Goal: Information Seeking & Learning: Stay updated

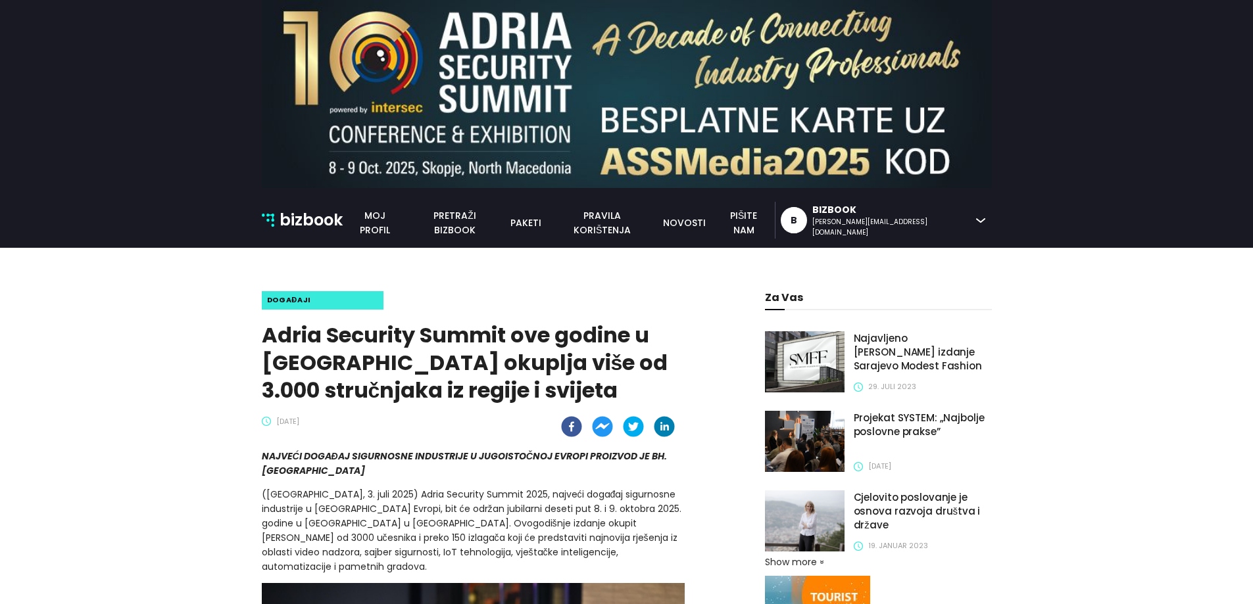
click at [543, 233] on div "bizbook bizbook Moj profil pretraži bizbook paketi pravila korištenja novosti p…" at bounding box center [627, 220] width 750 height 37
click at [502, 228] on link "pretraži bizbook" at bounding box center [454, 222] width 95 height 29
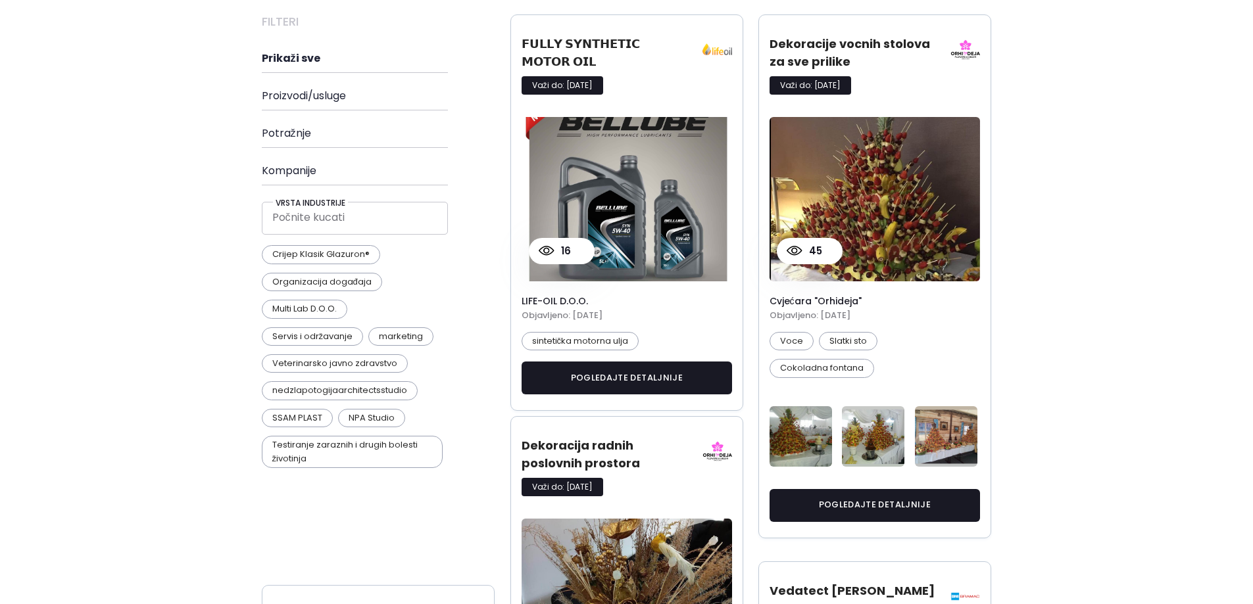
scroll to position [132, 0]
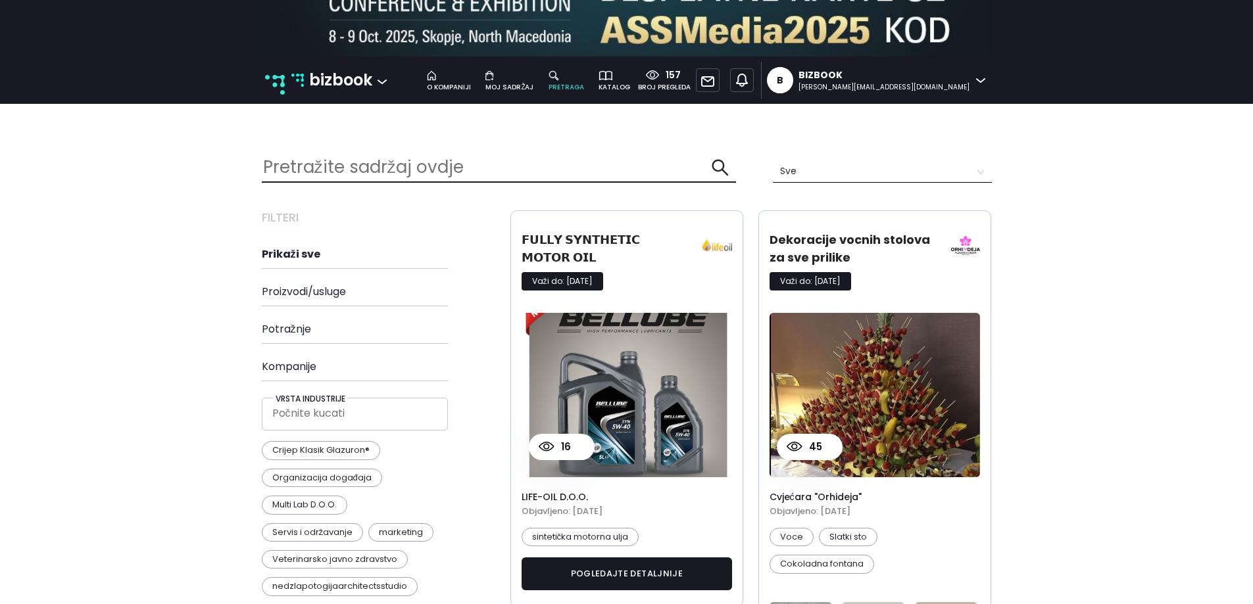
click at [285, 59] on nav "157 broj pregleda bizbook o kompaniji moj sadržaj pretraga katalog 157 broj pre…" at bounding box center [626, 80] width 1253 height 47
click at [316, 81] on p "bizbook" at bounding box center [340, 80] width 63 height 25
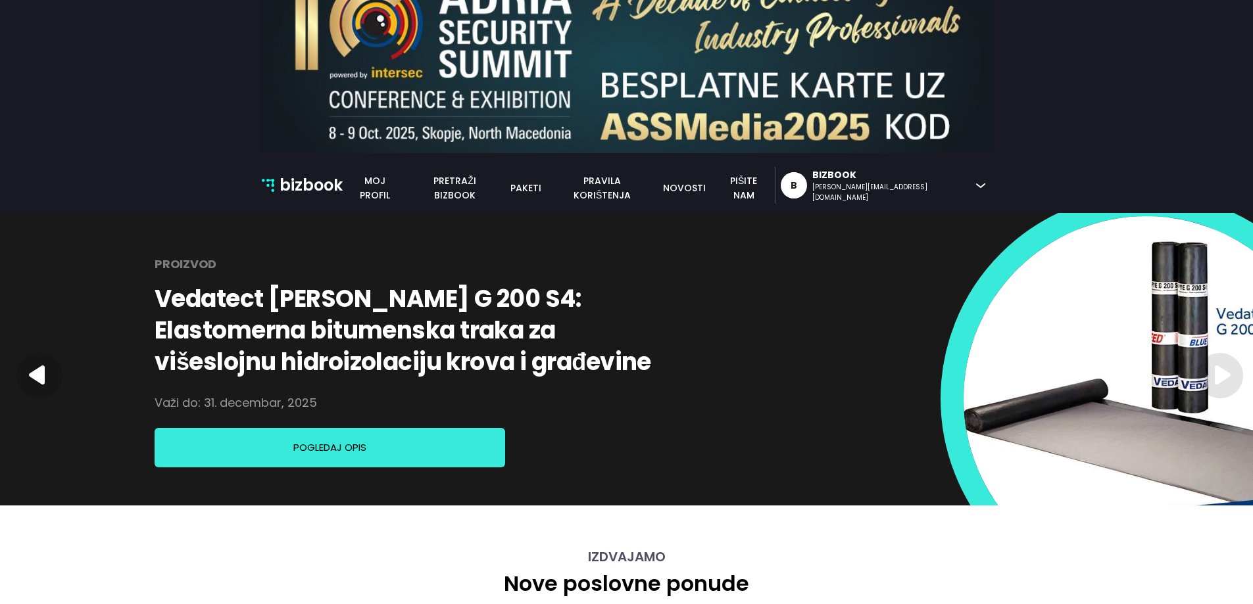
scroll to position [66, 0]
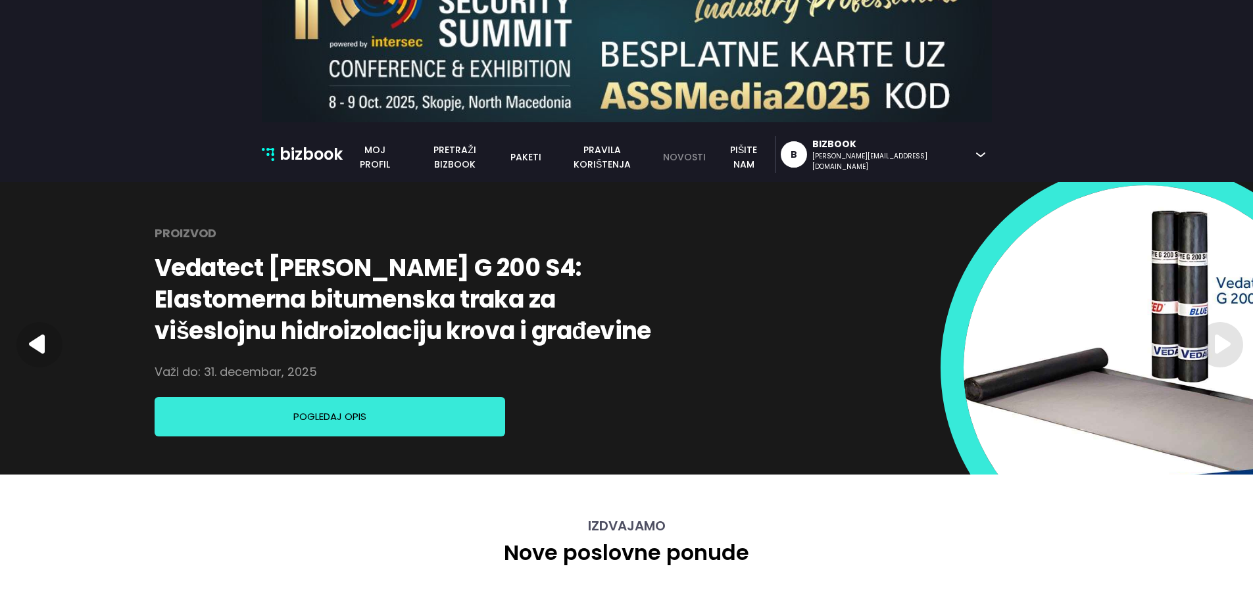
click at [713, 155] on link "novosti" at bounding box center [684, 157] width 58 height 14
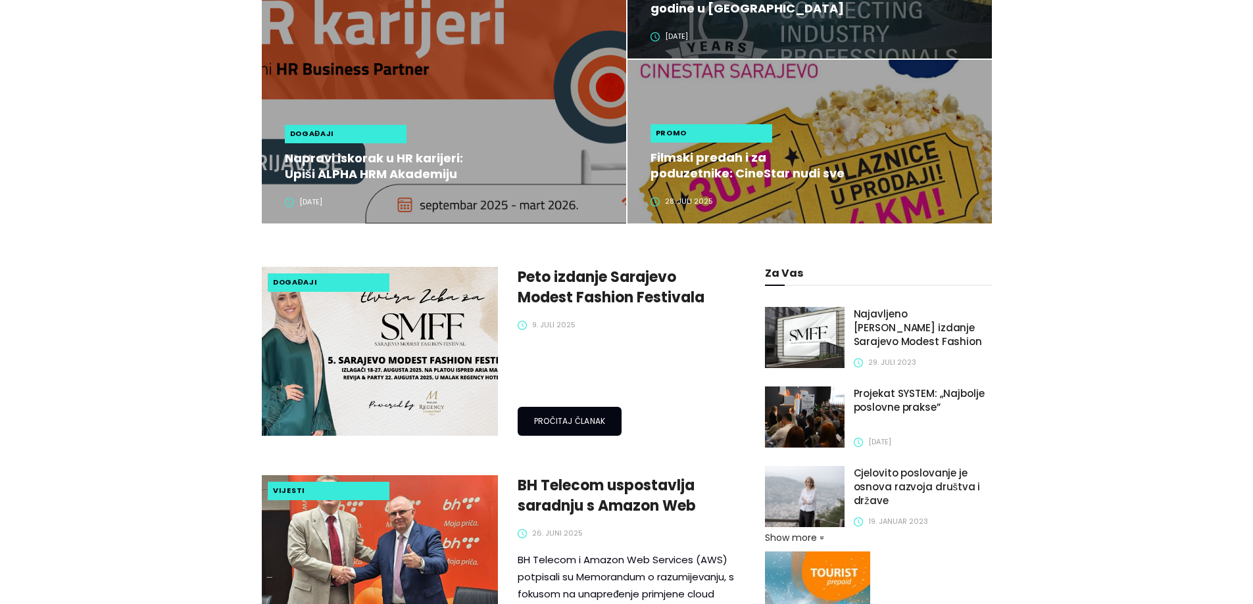
scroll to position [460, 0]
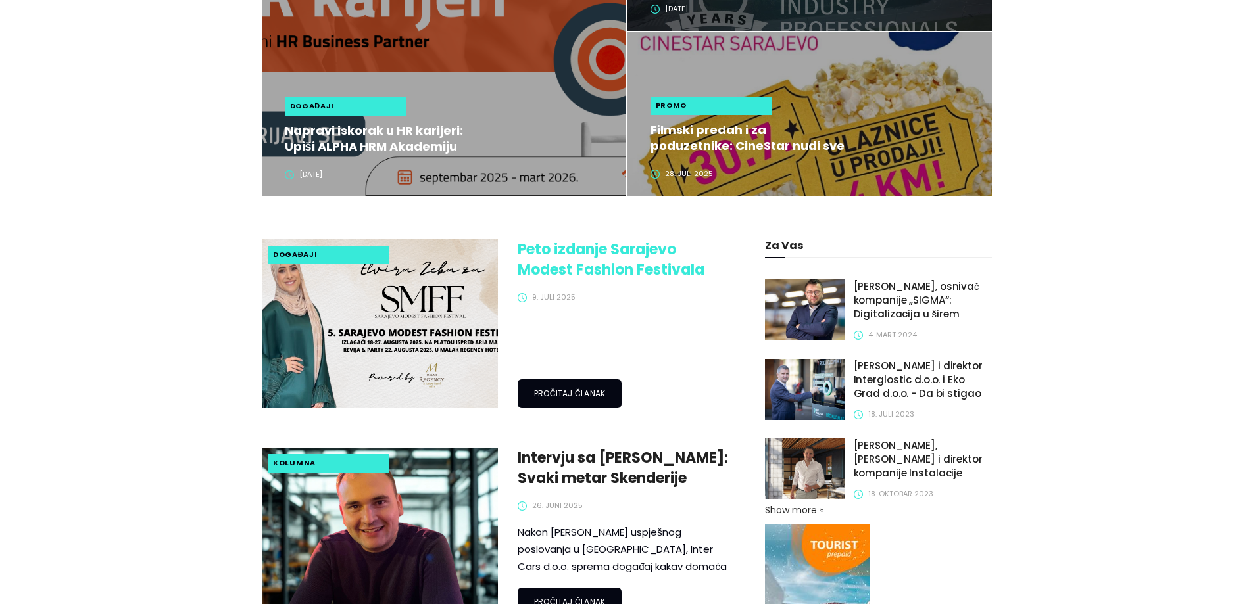
click at [595, 262] on link "Peto izdanje Sarajevo Modest Fashion Festivala slavi modernu bosanskohercegovač…" at bounding box center [626, 259] width 217 height 41
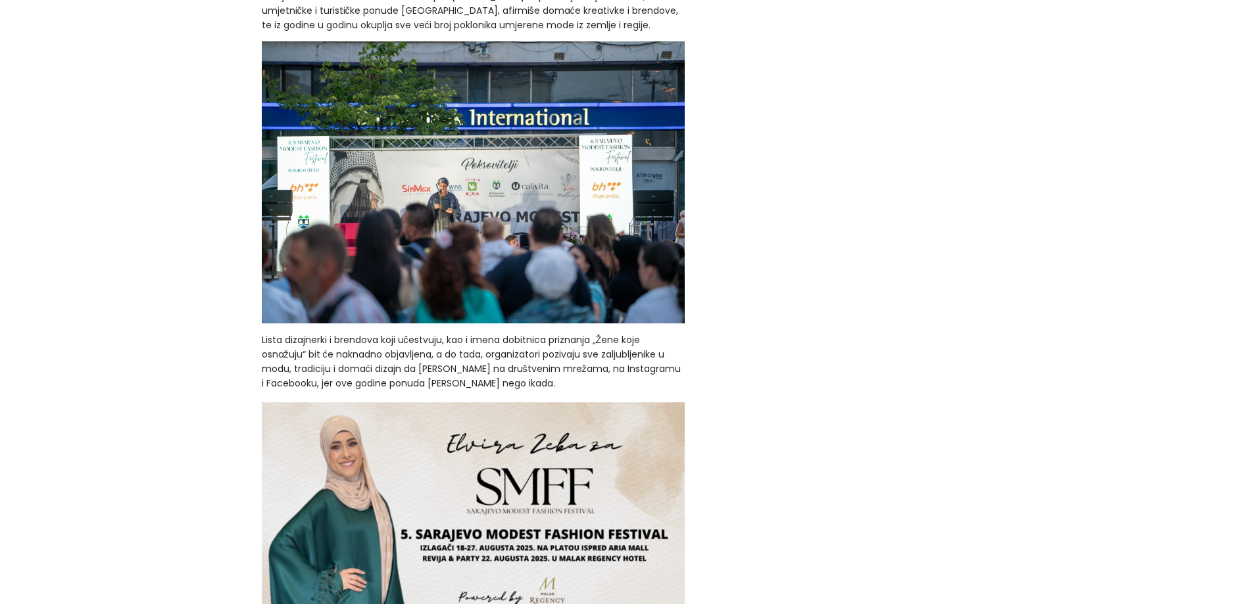
scroll to position [3005, 0]
